Goal: Task Accomplishment & Management: Manage account settings

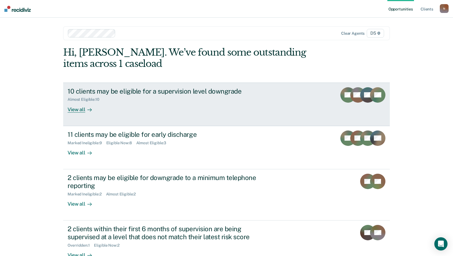
click at [90, 108] on div "View all" at bounding box center [83, 107] width 31 height 11
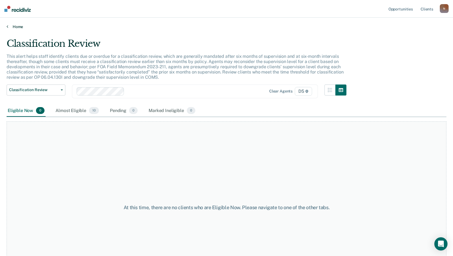
click at [16, 28] on link "Home" at bounding box center [227, 26] width 440 height 5
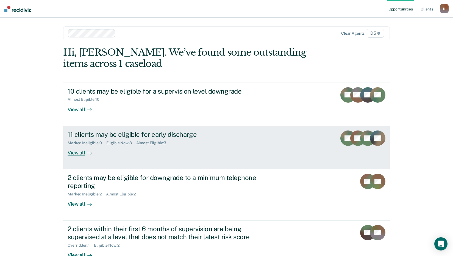
click at [87, 152] on icon at bounding box center [89, 153] width 4 height 4
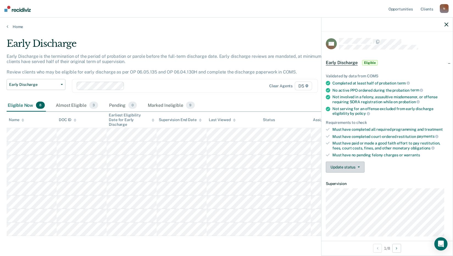
click at [342, 168] on button "Update status" at bounding box center [345, 166] width 39 height 11
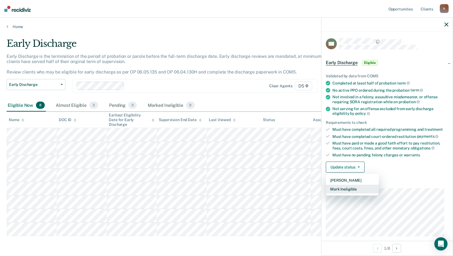
click at [342, 189] on button "Mark Ineligible" at bounding box center [352, 189] width 53 height 9
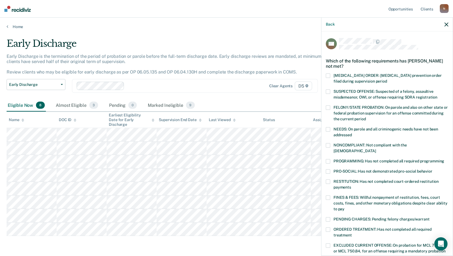
click at [329, 227] on label "ORDERED TREATMENT: Has not completed all required treatment" at bounding box center [387, 233] width 123 height 12
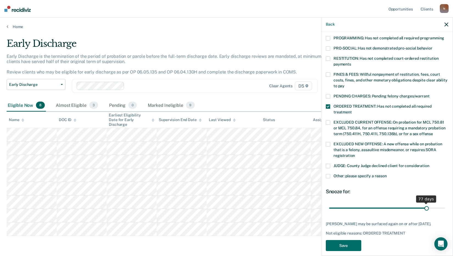
scroll to position [128, 0]
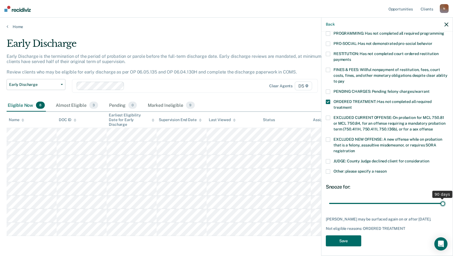
drag, startPoint x: 365, startPoint y: 199, endPoint x: 447, endPoint y: 203, distance: 82.9
type input "90"
click at [445, 203] on input "range" at bounding box center [387, 203] width 116 height 10
click at [349, 238] on button "Save" at bounding box center [343, 240] width 35 height 11
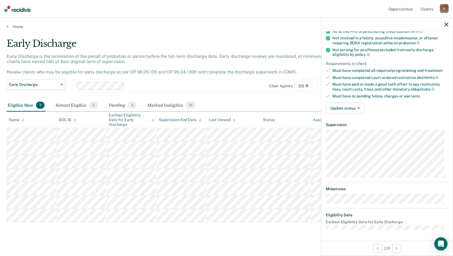
scroll to position [58, 0]
click at [348, 106] on button "Update status" at bounding box center [345, 108] width 39 height 11
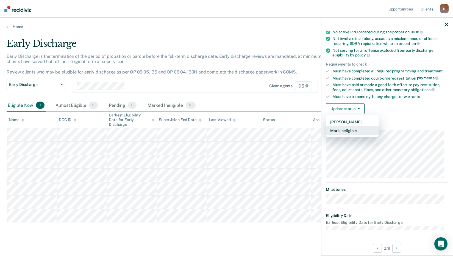
click at [354, 129] on button "Mark Ineligible" at bounding box center [352, 130] width 53 height 9
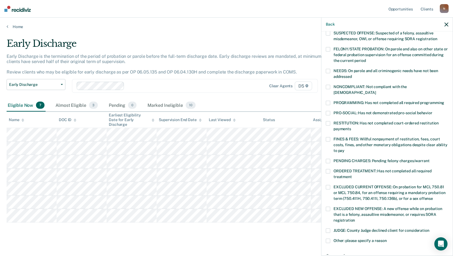
click at [327, 114] on div "PRO-SOCIAL: Has not demonstrated pro-social behavior" at bounding box center [387, 116] width 123 height 10
click at [327, 113] on div "PRO-SOCIAL: Has not demonstrated pro-social behavior" at bounding box center [387, 116] width 123 height 10
click at [330, 121] on span at bounding box center [328, 123] width 4 height 4
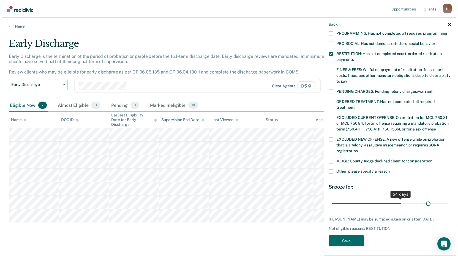
scroll to position [128, 0]
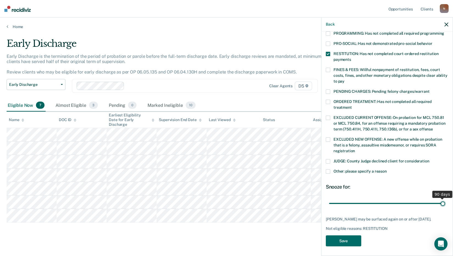
drag, startPoint x: 369, startPoint y: 199, endPoint x: 450, endPoint y: 202, distance: 80.3
type input "90"
click at [445, 202] on input "range" at bounding box center [387, 203] width 116 height 10
click at [349, 241] on button "Save" at bounding box center [343, 240] width 35 height 11
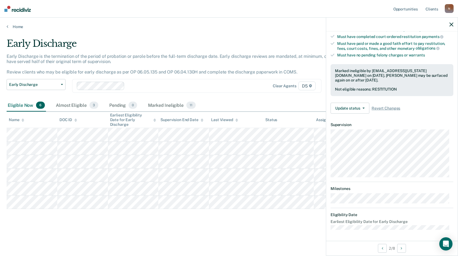
scroll to position [58, 0]
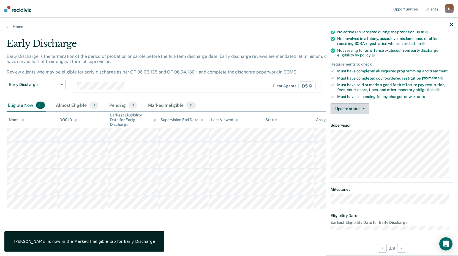
click at [339, 112] on button "Update status" at bounding box center [349, 108] width 39 height 11
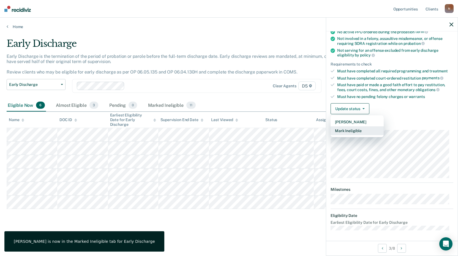
click at [345, 130] on button "Mark Ineligible" at bounding box center [356, 130] width 53 height 9
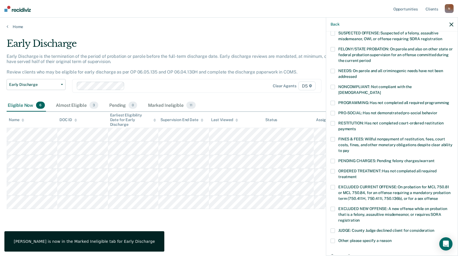
click at [332, 169] on span at bounding box center [332, 171] width 4 height 4
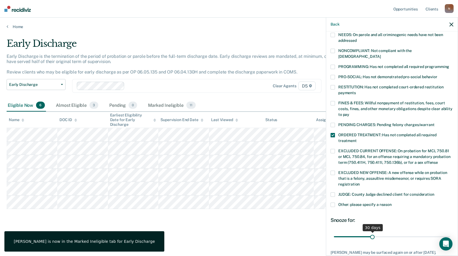
scroll to position [128, 0]
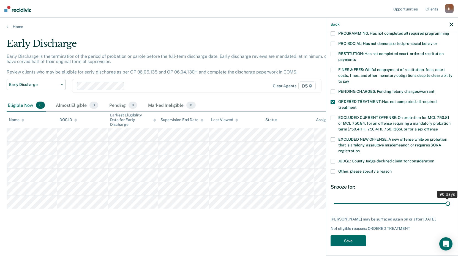
drag, startPoint x: 371, startPoint y: 196, endPoint x: 457, endPoint y: 199, distance: 86.7
type input "90"
click at [450, 199] on input "range" at bounding box center [392, 203] width 116 height 10
click at [354, 237] on button "Save" at bounding box center [347, 240] width 35 height 11
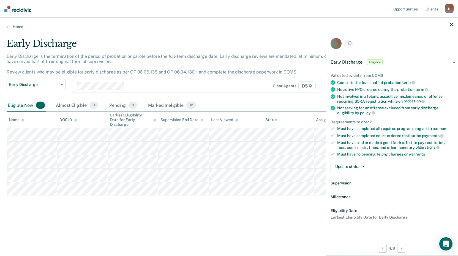
scroll to position [58, 0]
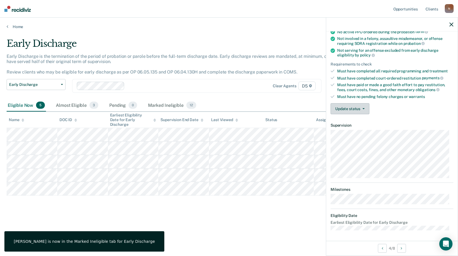
click at [344, 111] on button "Update status" at bounding box center [349, 108] width 39 height 11
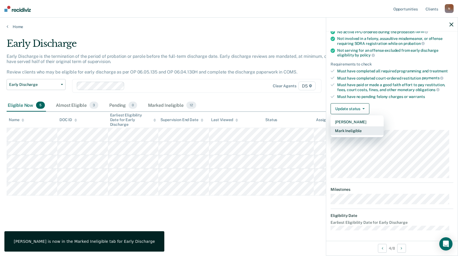
click at [352, 130] on button "Mark Ineligible" at bounding box center [356, 130] width 53 height 9
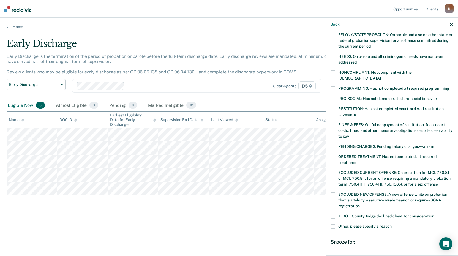
scroll to position [82, 0]
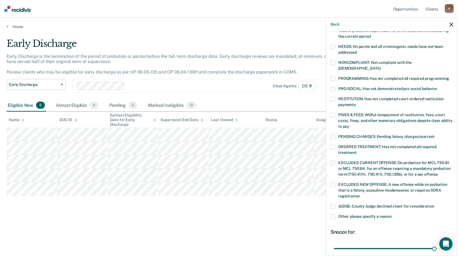
click at [333, 145] on span at bounding box center [332, 147] width 4 height 4
drag, startPoint x: 430, startPoint y: 239, endPoint x: 455, endPoint y: 240, distance: 24.8
type input "34"
click at [450, 243] on input "range" at bounding box center [392, 248] width 116 height 10
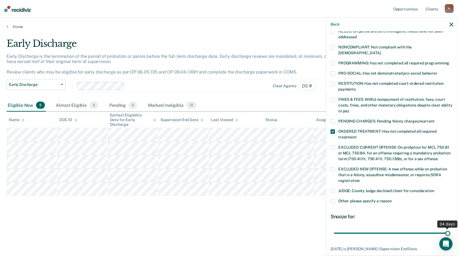
scroll to position [110, 0]
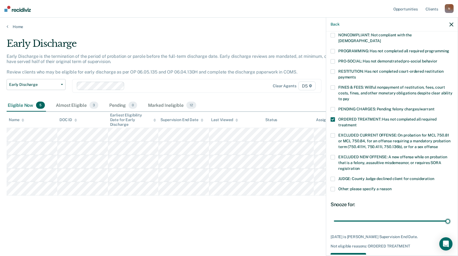
click at [352, 253] on button "Save" at bounding box center [347, 258] width 35 height 11
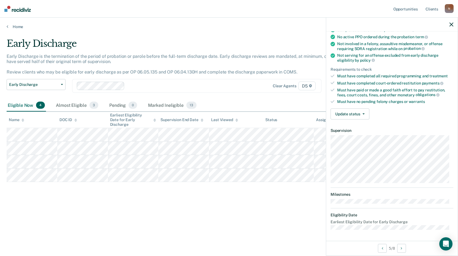
scroll to position [53, 0]
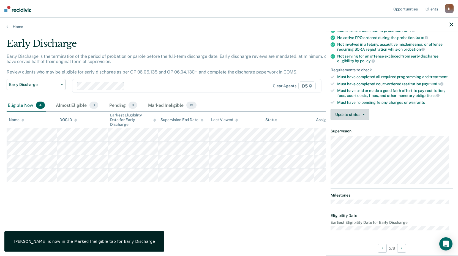
click at [355, 116] on button "Update status" at bounding box center [349, 114] width 39 height 11
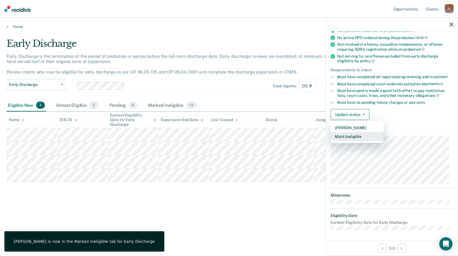
click at [353, 136] on button "Mark Ineligible" at bounding box center [356, 136] width 53 height 9
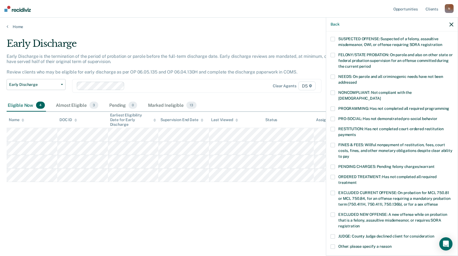
click at [333, 175] on span at bounding box center [332, 177] width 4 height 4
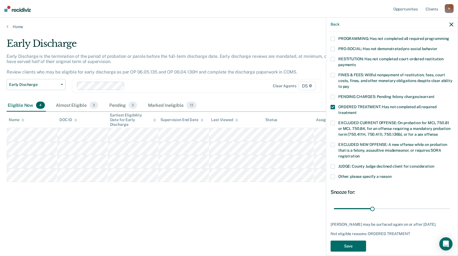
scroll to position [95, 0]
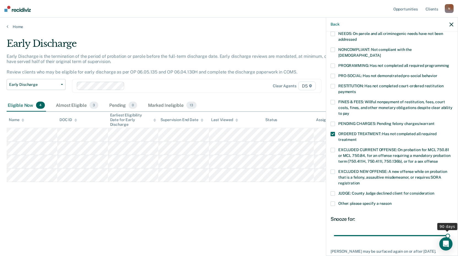
drag, startPoint x: 369, startPoint y: 230, endPoint x: 459, endPoint y: 223, distance: 90.7
type input "90"
click at [450, 230] on input "range" at bounding box center [392, 235] width 116 height 10
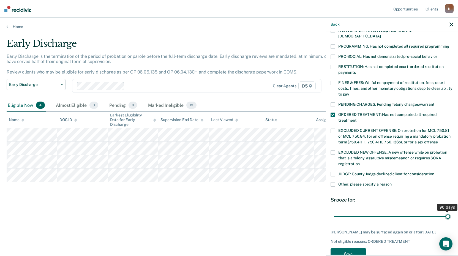
scroll to position [123, 0]
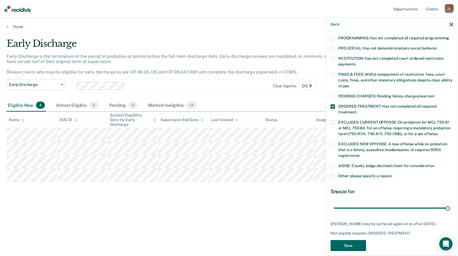
click at [354, 243] on button "Save" at bounding box center [347, 245] width 35 height 11
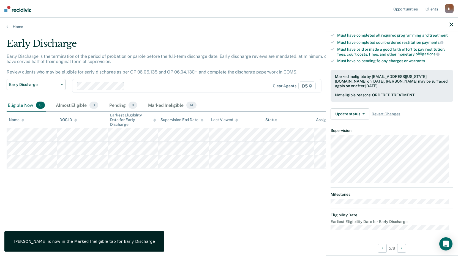
scroll to position [93, 0]
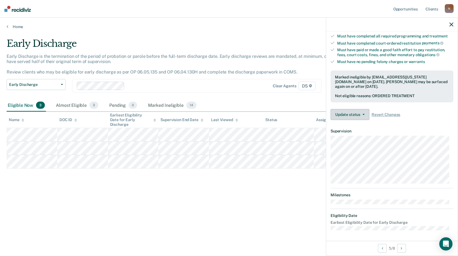
click at [350, 113] on button "Update status" at bounding box center [349, 114] width 39 height 11
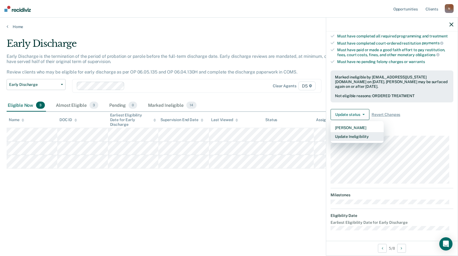
click at [358, 136] on button "Update Ineligibility" at bounding box center [356, 136] width 53 height 9
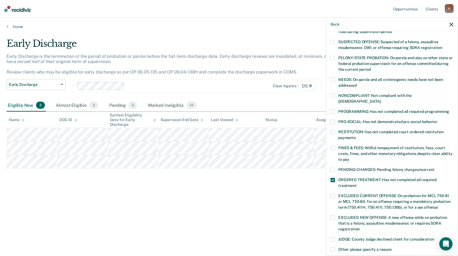
scroll to position [0, 0]
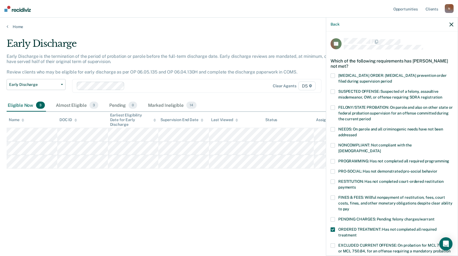
click at [452, 23] on icon "button" at bounding box center [451, 25] width 4 height 4
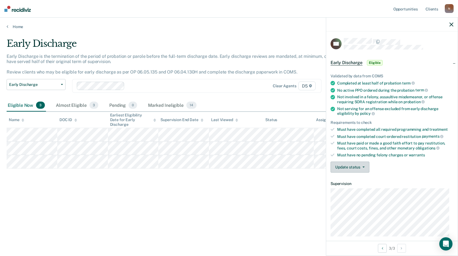
click at [357, 166] on button "Update status" at bounding box center [349, 166] width 39 height 11
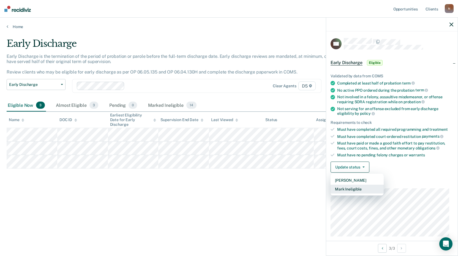
click at [363, 188] on button "Mark Ineligible" at bounding box center [356, 189] width 53 height 9
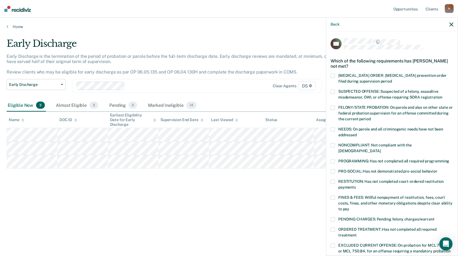
click at [334, 227] on span at bounding box center [332, 229] width 4 height 4
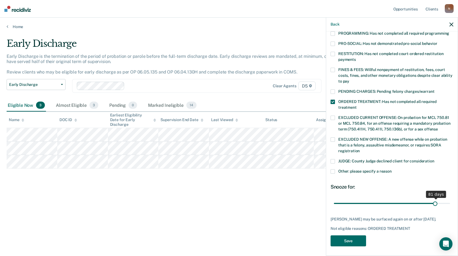
scroll to position [123, 0]
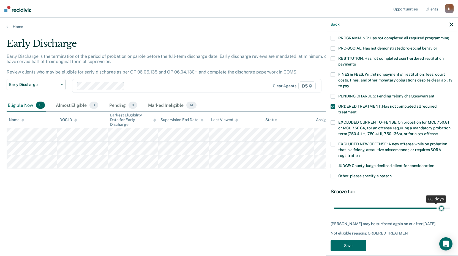
drag, startPoint x: 426, startPoint y: 196, endPoint x: 439, endPoint y: 198, distance: 13.3
type input "86"
click at [439, 203] on input "range" at bounding box center [392, 208] width 116 height 10
click at [353, 240] on button "Save" at bounding box center [347, 245] width 35 height 11
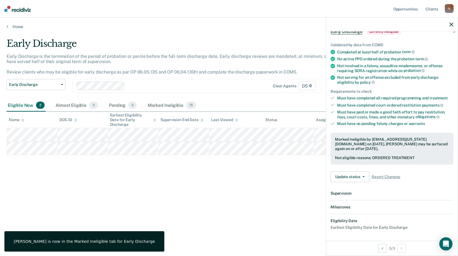
scroll to position [99, 0]
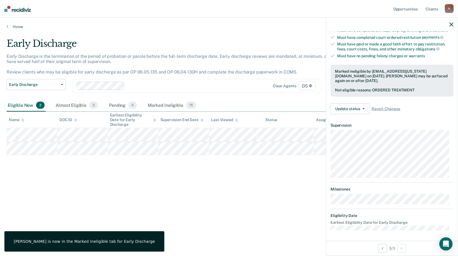
click at [221, 184] on div "Early Discharge Early Discharge is the termination of the period of probation o…" at bounding box center [229, 126] width 444 height 177
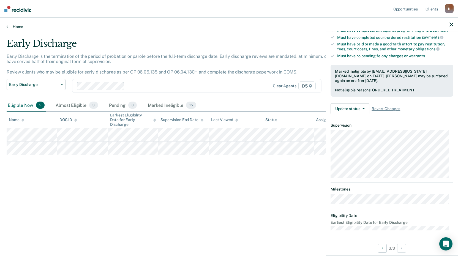
click at [25, 25] on link "Home" at bounding box center [229, 26] width 444 height 5
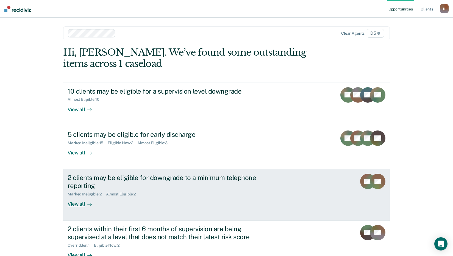
click at [79, 206] on div "View all" at bounding box center [83, 201] width 31 height 11
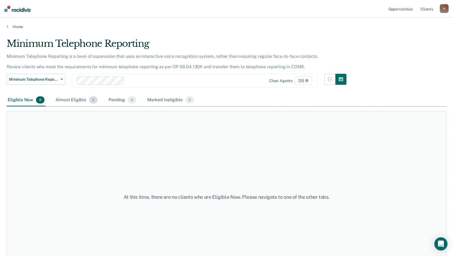
click at [93, 100] on span "2" at bounding box center [93, 99] width 9 height 7
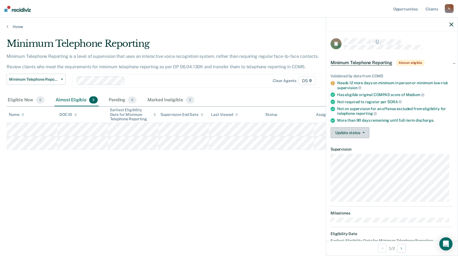
click at [353, 129] on button "Update status" at bounding box center [349, 132] width 39 height 11
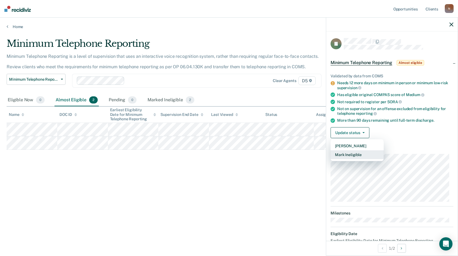
click at [351, 155] on button "Mark Ineligible" at bounding box center [356, 154] width 53 height 9
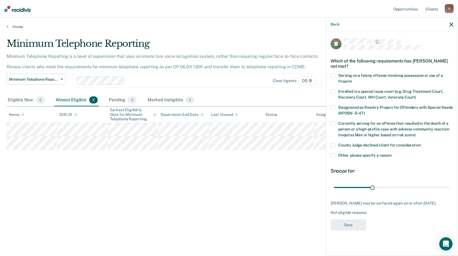
click at [328, 159] on div "JL Which of the following requirements has [PERSON_NAME] not met? Serving on a …" at bounding box center [391, 142] width 131 height 223
click at [334, 154] on span at bounding box center [332, 155] width 4 height 4
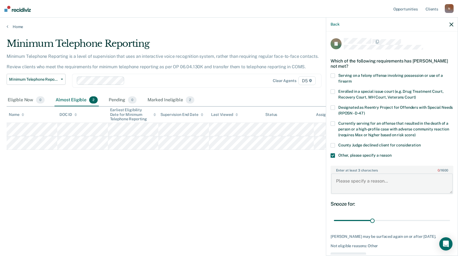
click at [343, 181] on textarea "Enter at least 3 characters 0 / 1600" at bounding box center [392, 183] width 122 height 20
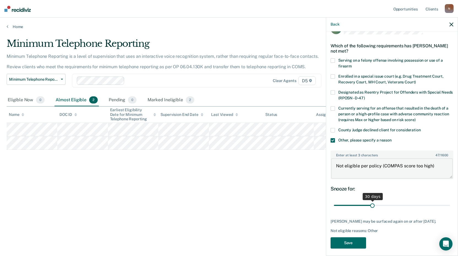
scroll to position [23, 0]
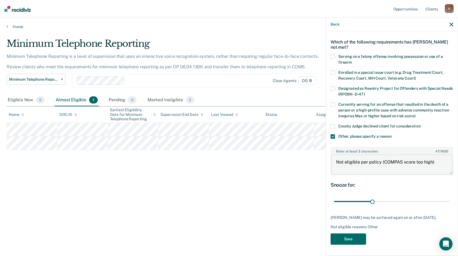
type textarea "Not eligible per policy (COMPAS score too high)"
drag, startPoint x: 371, startPoint y: 202, endPoint x: 413, endPoint y: 199, distance: 42.4
click at [413, 199] on div "JL Which of the following requirements has [PERSON_NAME] not met? Serving on a …" at bounding box center [391, 133] width 123 height 229
drag, startPoint x: 371, startPoint y: 198, endPoint x: 447, endPoint y: 194, distance: 75.4
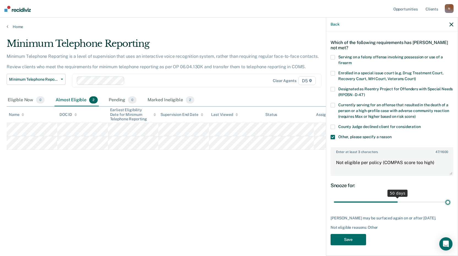
type input "90"
click at [447, 197] on input "range" at bounding box center [392, 202] width 116 height 10
click at [345, 239] on button "Save" at bounding box center [347, 239] width 35 height 11
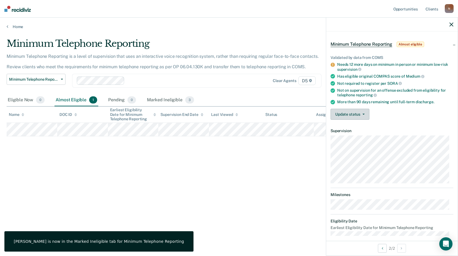
click at [349, 113] on button "Update status" at bounding box center [349, 114] width 39 height 11
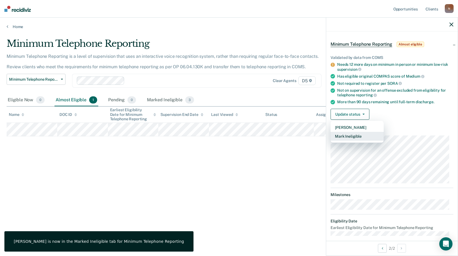
click at [364, 136] on button "Mark Ineligible" at bounding box center [356, 136] width 53 height 9
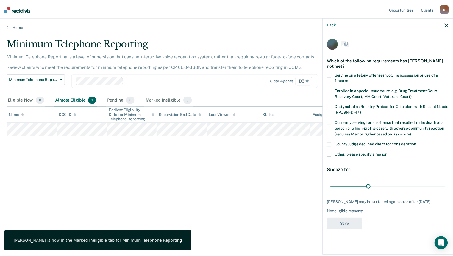
scroll to position [0, 0]
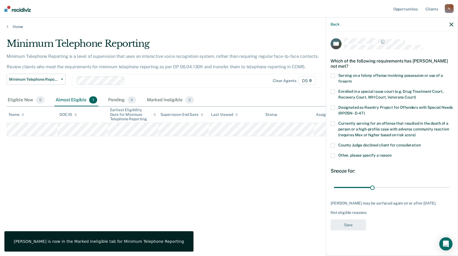
click at [355, 144] on span "County Judge declined client for consideration" at bounding box center [379, 145] width 82 height 4
drag, startPoint x: 371, startPoint y: 185, endPoint x: 452, endPoint y: 194, distance: 81.6
type input "90"
click at [450, 192] on input "range" at bounding box center [392, 187] width 116 height 10
click at [350, 225] on button "Save" at bounding box center [347, 224] width 35 height 11
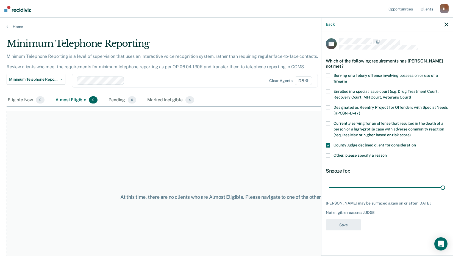
click at [193, 166] on div "At this time, there are no clients who are Almost Eligible. Please navigate to …" at bounding box center [227, 197] width 440 height 172
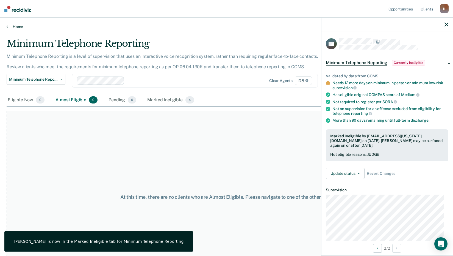
click at [18, 24] on link "Home" at bounding box center [227, 26] width 440 height 5
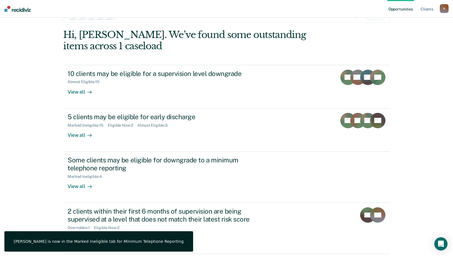
scroll to position [38, 0]
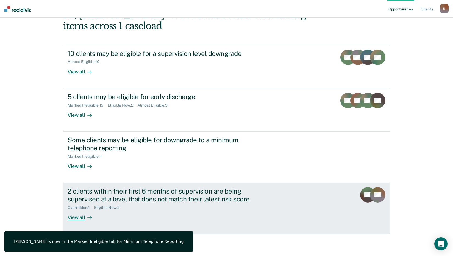
click at [85, 207] on div "Overridden : 1" at bounding box center [81, 207] width 26 height 5
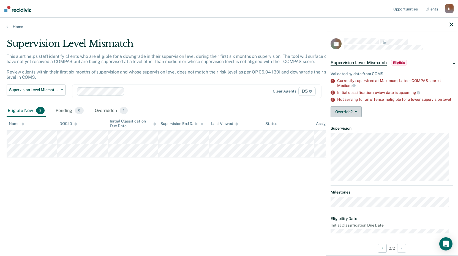
click at [349, 114] on button "Override?" at bounding box center [345, 111] width 31 height 11
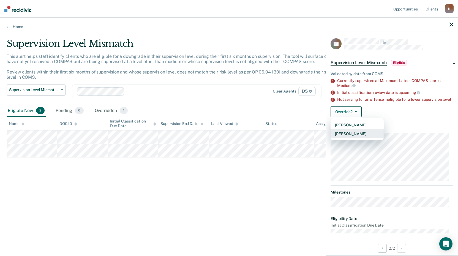
click at [359, 136] on button "[PERSON_NAME]" at bounding box center [356, 133] width 53 height 9
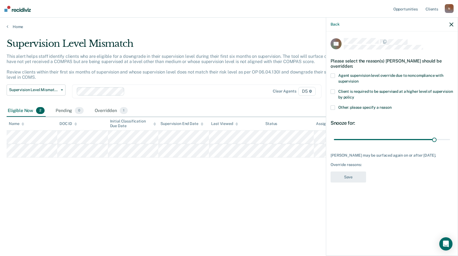
click at [334, 73] on span at bounding box center [332, 75] width 4 height 4
click at [350, 175] on button "Save" at bounding box center [347, 176] width 35 height 11
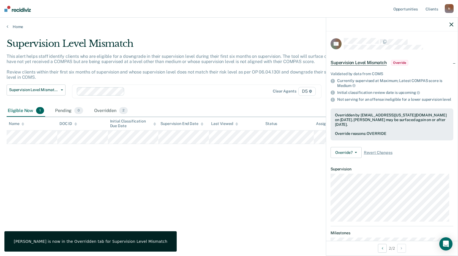
click at [219, 166] on div "Supervision Level Mismatch This alert helps staff identify clients who are elig…" at bounding box center [229, 126] width 444 height 177
